Goal: Task Accomplishment & Management: Complete application form

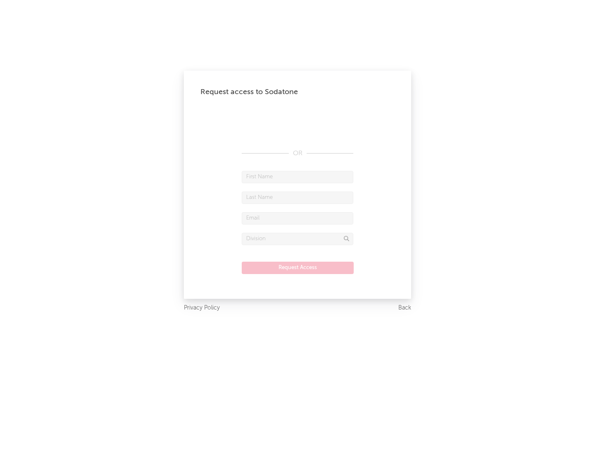
click at [297, 177] on input "text" at bounding box center [297, 177] width 111 height 12
type input "[PERSON_NAME]"
click at [297, 197] on input "text" at bounding box center [297, 198] width 111 height 12
type input "[PERSON_NAME]"
click at [297, 218] on input "text" at bounding box center [297, 218] width 111 height 12
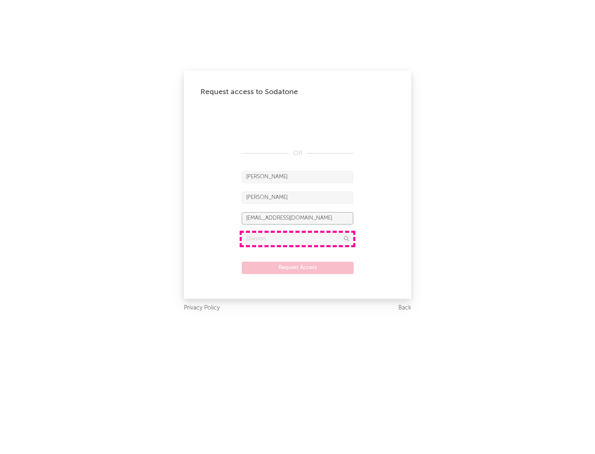
type input "[EMAIL_ADDRESS][DOMAIN_NAME]"
click at [297, 239] on input "text" at bounding box center [297, 239] width 111 height 12
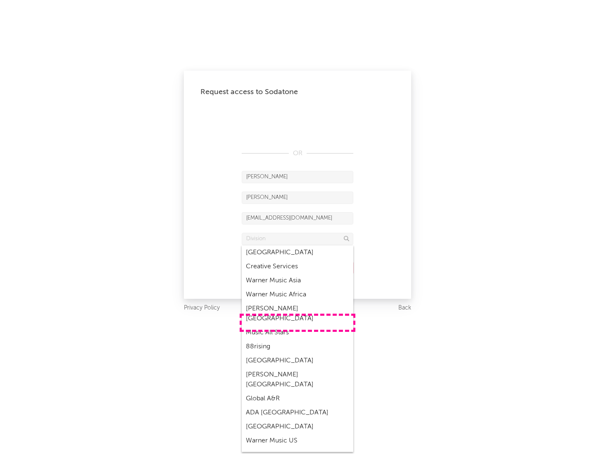
click at [297, 326] on div "Music All Stars" at bounding box center [297, 333] width 111 height 14
type input "Music All Stars"
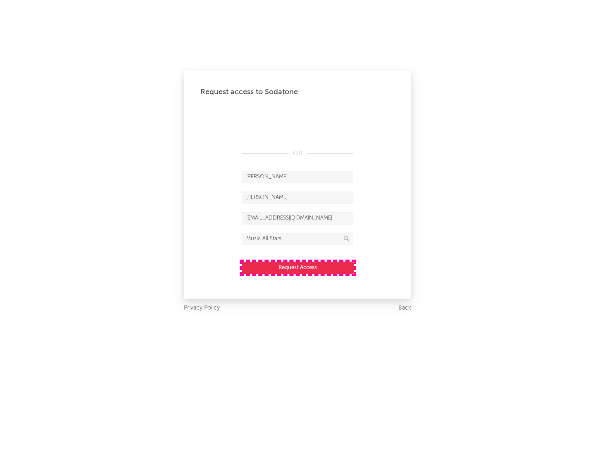
click at [297, 268] on button "Request Access" at bounding box center [298, 268] width 112 height 12
